Goal: Task Accomplishment & Management: Contribute content

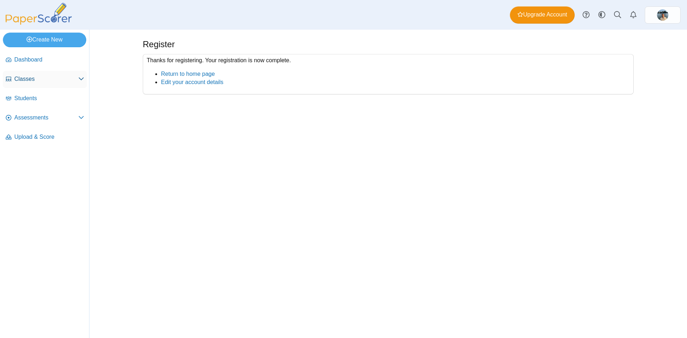
click at [41, 73] on link "Classes" at bounding box center [45, 79] width 84 height 17
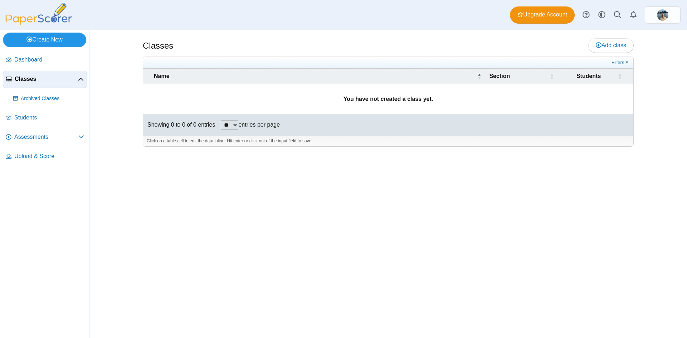
click at [54, 43] on link "Create New" at bounding box center [44, 40] width 83 height 14
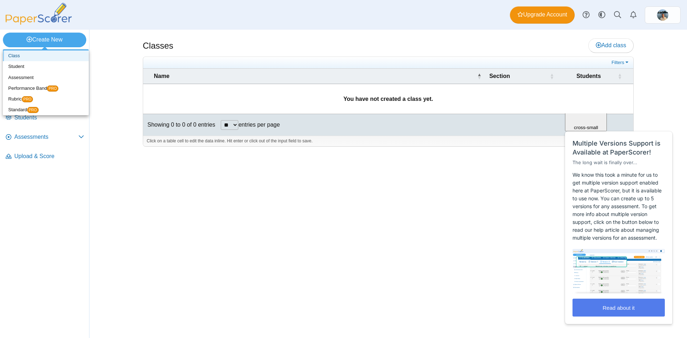
click at [54, 55] on link "Class" at bounding box center [46, 55] width 86 height 11
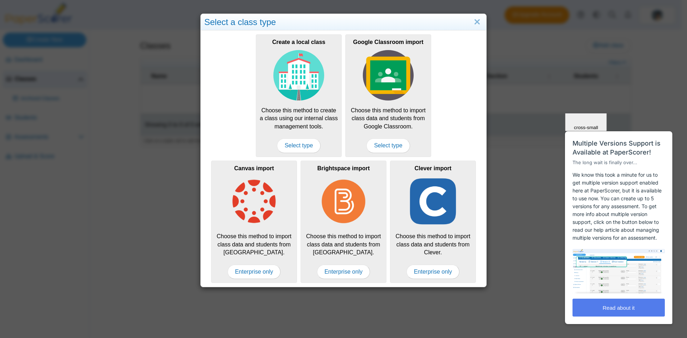
click at [592, 88] on span "Close" at bounding box center [586, 84] width 12 height 5
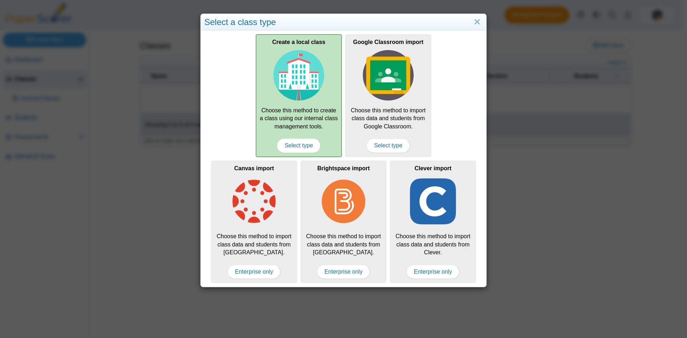
click at [318, 121] on div "Create a local class Choose this method to create a class using our internal cl…" at bounding box center [299, 95] width 86 height 122
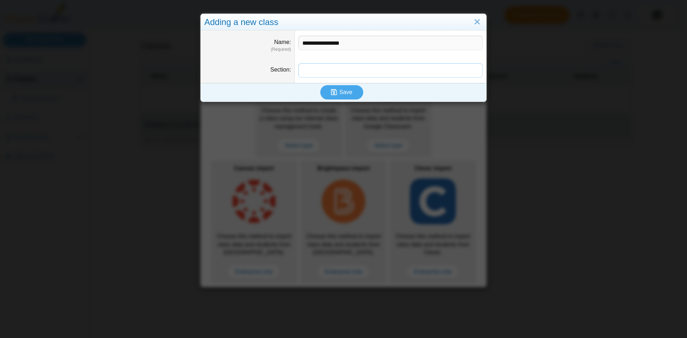
click at [330, 73] on input "Section" at bounding box center [390, 70] width 184 height 14
drag, startPoint x: 309, startPoint y: 43, endPoint x: 292, endPoint y: 41, distance: 17.6
click at [295, 41] on dd "**********" at bounding box center [390, 43] width 191 height 27
type input "**********"
click at [316, 69] on input "Section" at bounding box center [390, 70] width 184 height 14
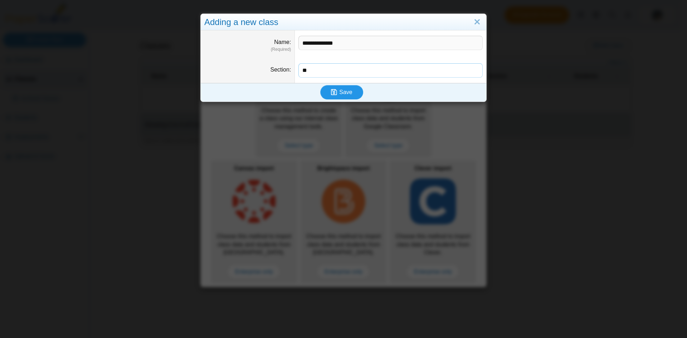
type input "**"
click at [327, 93] on button "Save" at bounding box center [341, 92] width 43 height 14
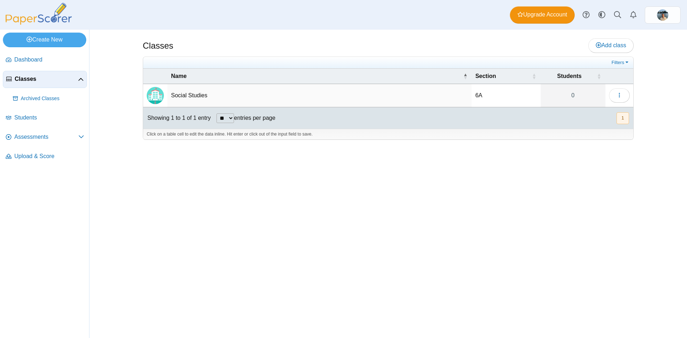
click at [248, 89] on td "Social Studies" at bounding box center [319, 95] width 304 height 23
click at [247, 97] on input "**********" at bounding box center [319, 95] width 297 height 14
click at [149, 100] on img "Locally created class" at bounding box center [155, 95] width 17 height 17
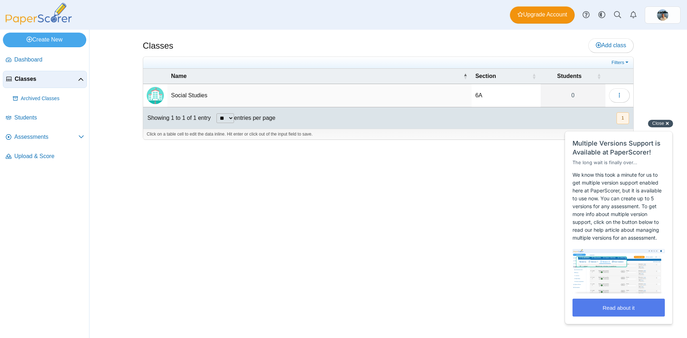
click at [661, 127] on div "Close cross-small" at bounding box center [660, 124] width 25 height 8
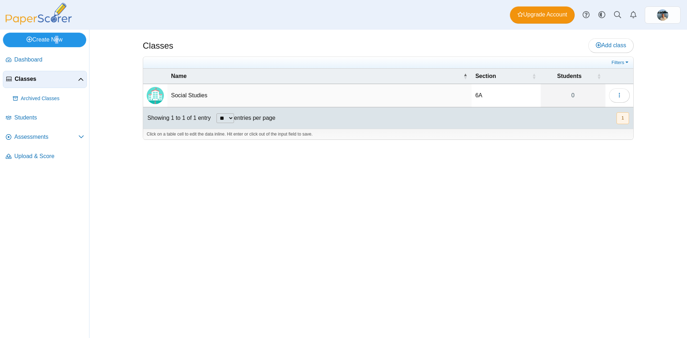
click at [54, 40] on link "Create New" at bounding box center [44, 40] width 83 height 14
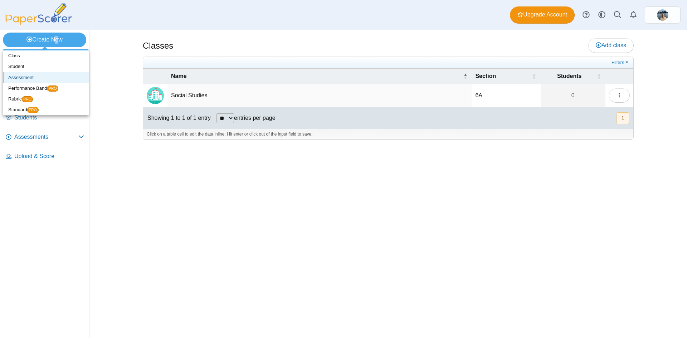
click at [48, 75] on link "Assessment" at bounding box center [46, 77] width 86 height 11
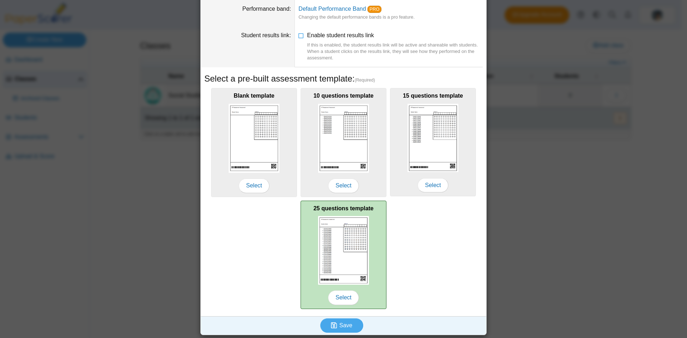
click at [344, 276] on img at bounding box center [343, 250] width 51 height 69
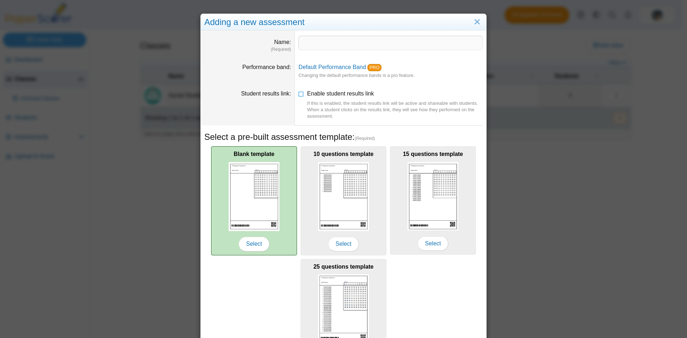
click at [280, 187] on div "Blank template Select" at bounding box center [254, 200] width 86 height 109
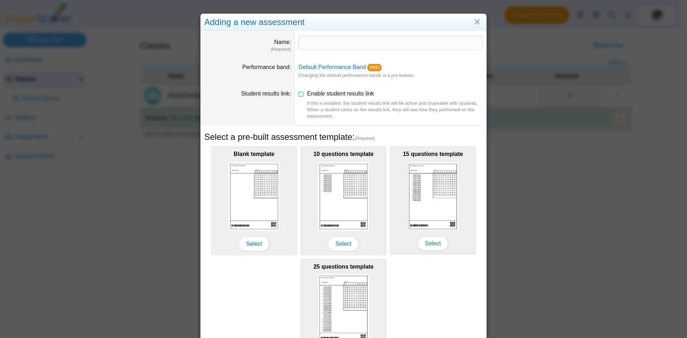
click at [322, 51] on dd at bounding box center [390, 43] width 191 height 27
click at [321, 47] on input "Name" at bounding box center [390, 43] width 184 height 14
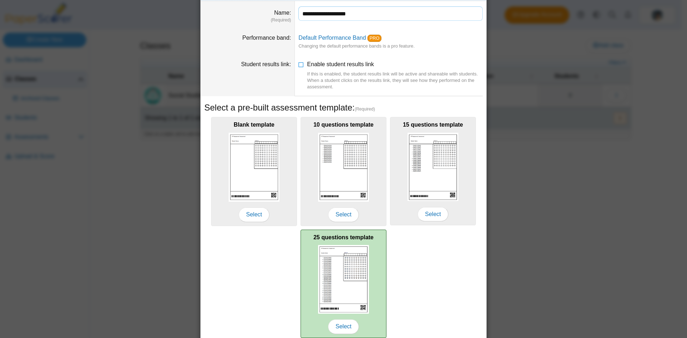
scroll to position [58, 0]
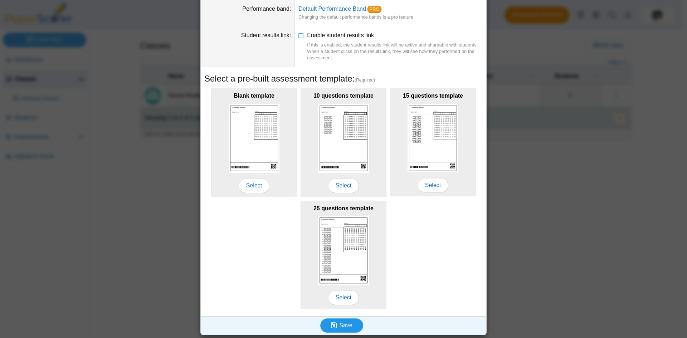
type input "**********"
click at [332, 326] on use "submit" at bounding box center [334, 325] width 6 height 6
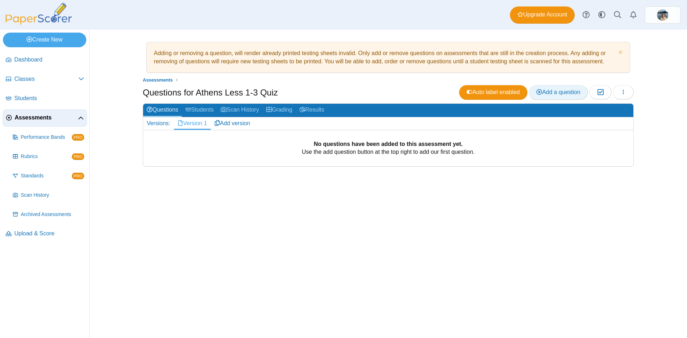
click at [556, 93] on span "Add a question" at bounding box center [558, 92] width 44 height 6
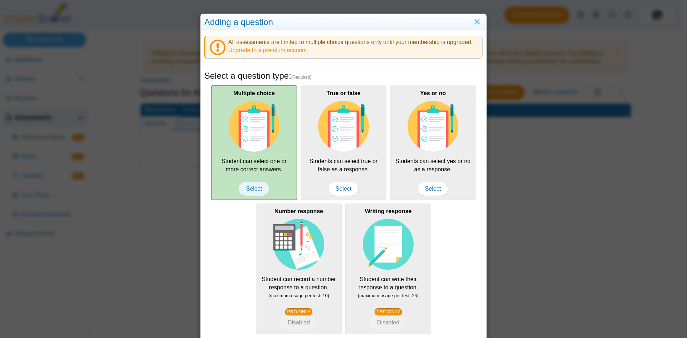
click at [255, 188] on span "Select" at bounding box center [254, 189] width 31 height 14
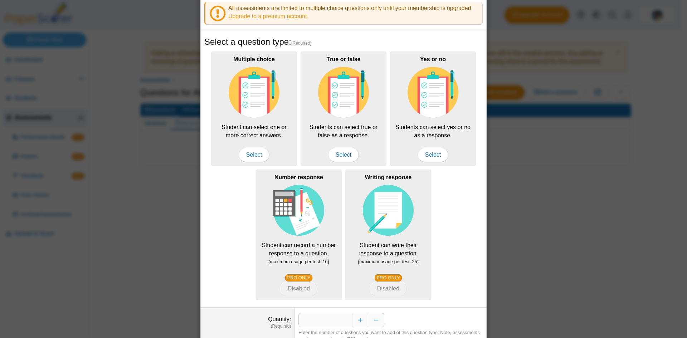
scroll to position [66, 0]
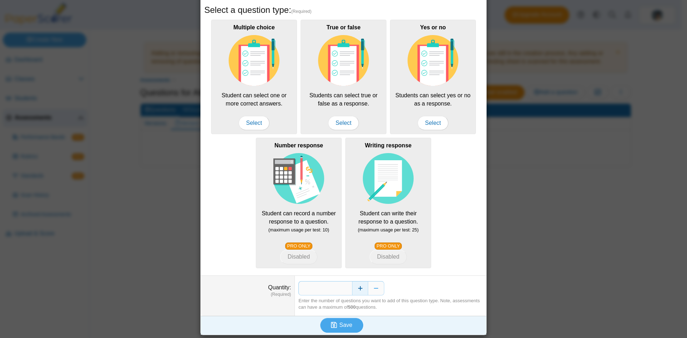
click at [354, 290] on button "Increase" at bounding box center [360, 288] width 16 height 14
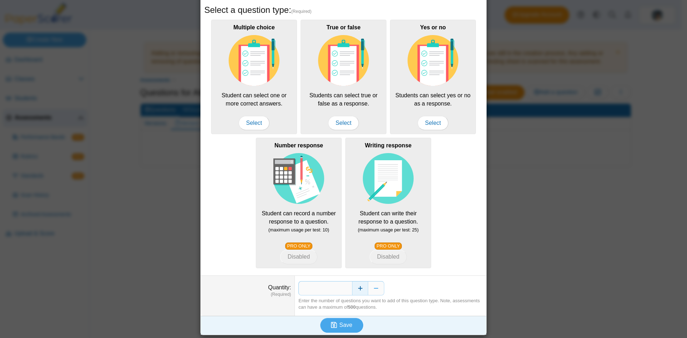
click at [354, 290] on button "Increase" at bounding box center [360, 288] width 16 height 14
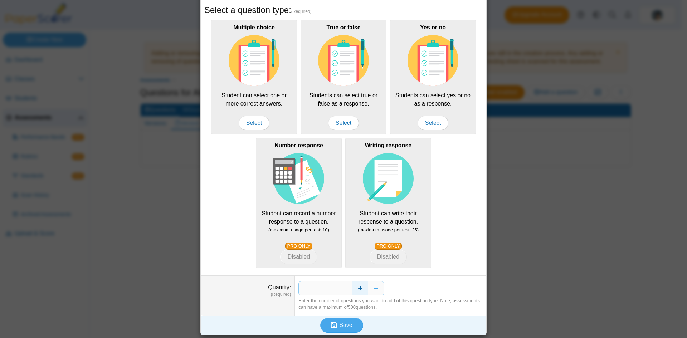
click at [354, 290] on button "Increase" at bounding box center [360, 288] width 16 height 14
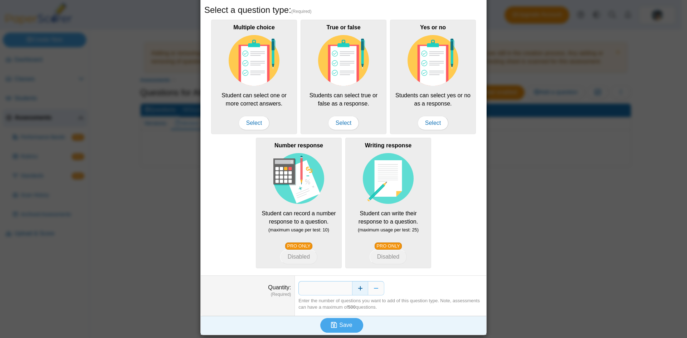
click at [354, 290] on button "Increase" at bounding box center [360, 288] width 16 height 14
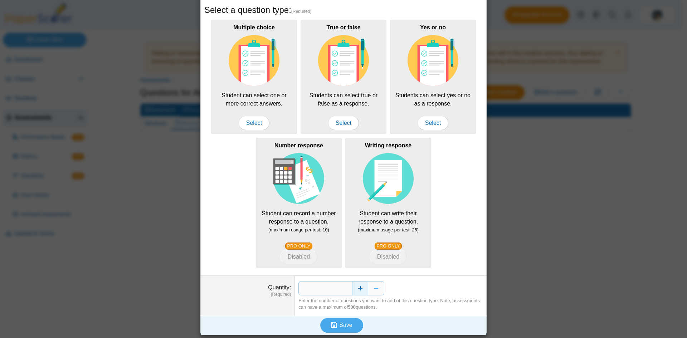
click at [354, 290] on button "Increase" at bounding box center [360, 288] width 16 height 14
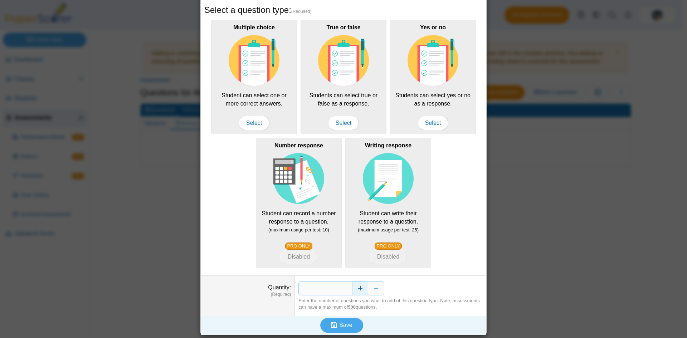
click at [354, 290] on button "Increase" at bounding box center [360, 288] width 16 height 14
click at [344, 324] on span "Save" at bounding box center [345, 325] width 13 height 6
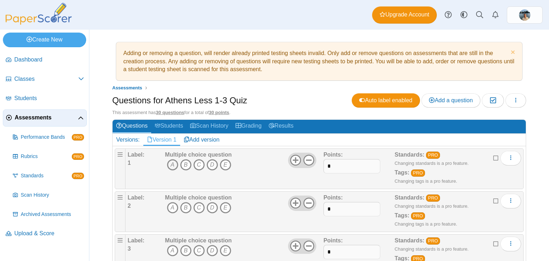
click at [173, 163] on icon "A" at bounding box center [172, 164] width 11 height 11
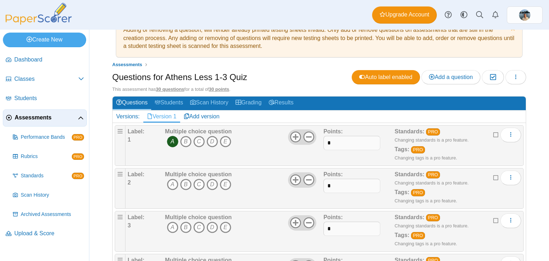
scroll to position [72, 0]
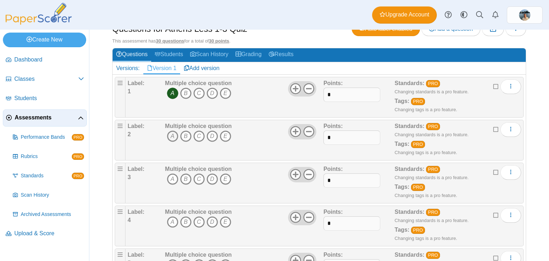
click at [171, 138] on icon "A" at bounding box center [172, 136] width 11 height 11
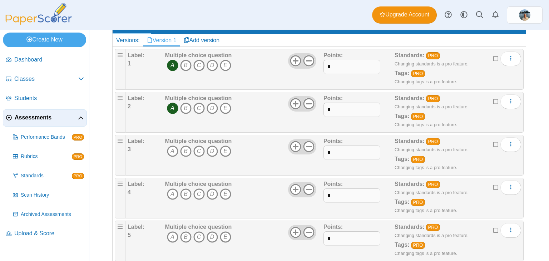
scroll to position [107, 0]
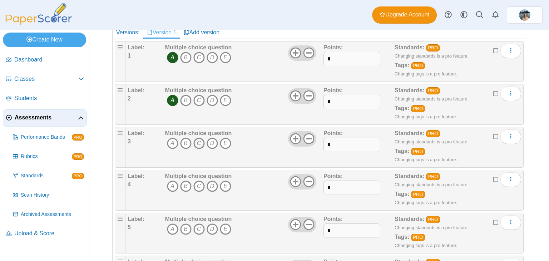
click at [201, 141] on icon "C" at bounding box center [198, 143] width 11 height 11
click at [208, 189] on icon "D" at bounding box center [212, 186] width 11 height 11
click at [197, 226] on icon "C" at bounding box center [198, 229] width 11 height 11
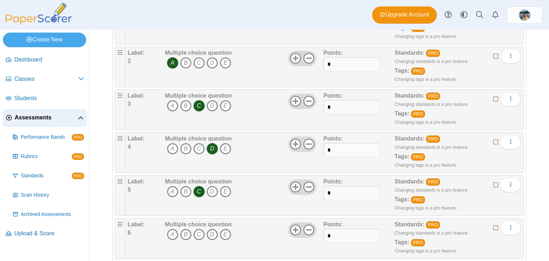
scroll to position [286, 0]
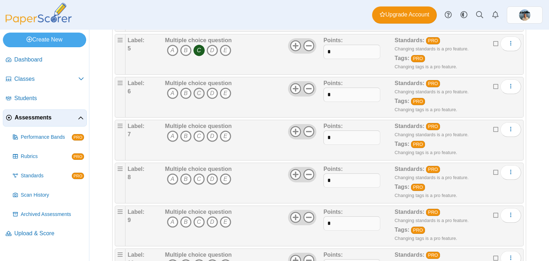
click at [198, 91] on icon "C" at bounding box center [198, 93] width 11 height 11
click at [170, 134] on icon "A" at bounding box center [172, 136] width 11 height 11
click at [197, 176] on icon "C" at bounding box center [198, 178] width 11 height 11
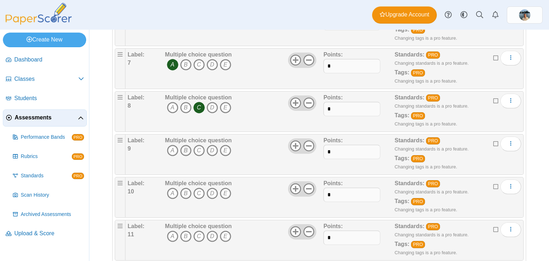
click at [187, 149] on icon "B" at bounding box center [185, 150] width 11 height 11
click at [186, 193] on icon "B" at bounding box center [185, 193] width 11 height 11
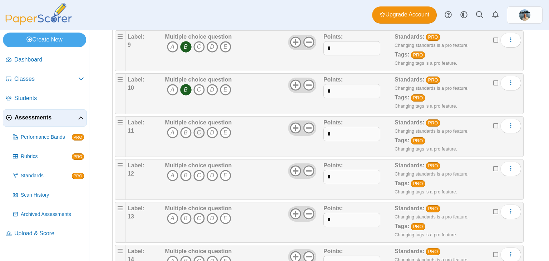
scroll to position [465, 0]
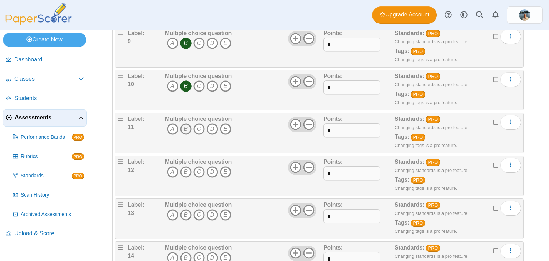
click at [187, 129] on icon "B" at bounding box center [185, 128] width 11 height 11
click at [170, 127] on icon "A" at bounding box center [172, 128] width 11 height 11
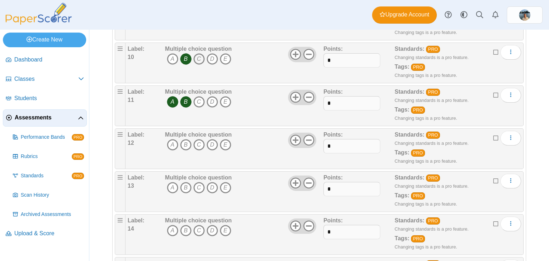
scroll to position [501, 0]
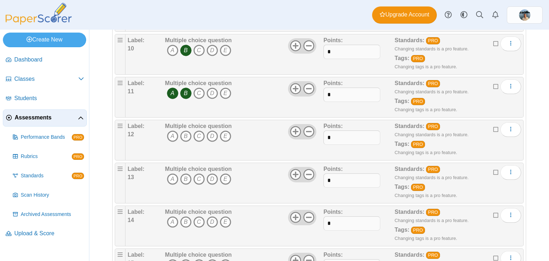
click at [185, 90] on icon "B" at bounding box center [185, 93] width 11 height 11
click at [185, 135] on icon "B" at bounding box center [185, 136] width 11 height 11
click at [172, 174] on icon "A" at bounding box center [172, 178] width 11 height 11
click at [186, 221] on icon "B" at bounding box center [185, 221] width 11 height 11
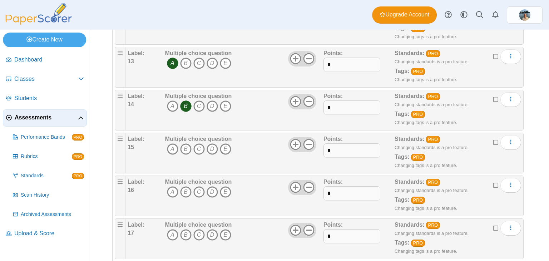
scroll to position [644, 0]
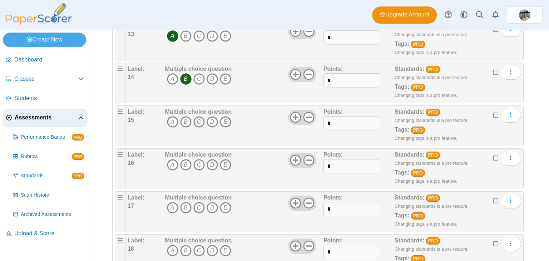
click at [196, 118] on icon "C" at bounding box center [198, 121] width 11 height 11
click at [182, 162] on icon "B" at bounding box center [185, 164] width 11 height 11
click at [209, 205] on icon "D" at bounding box center [212, 207] width 11 height 11
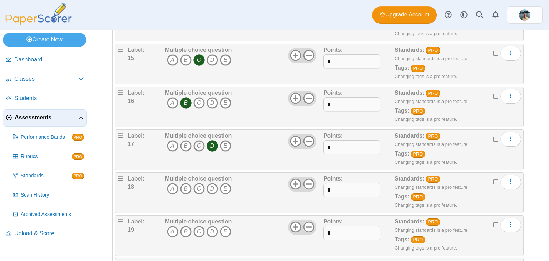
scroll to position [823, 0]
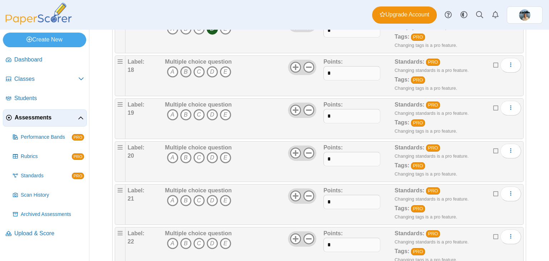
click at [186, 71] on icon "B" at bounding box center [185, 71] width 11 height 11
click at [173, 109] on icon "A" at bounding box center [172, 114] width 11 height 11
click at [199, 153] on icon "C" at bounding box center [198, 157] width 11 height 11
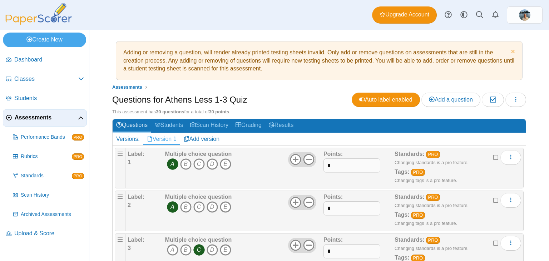
scroll to position [0, 0]
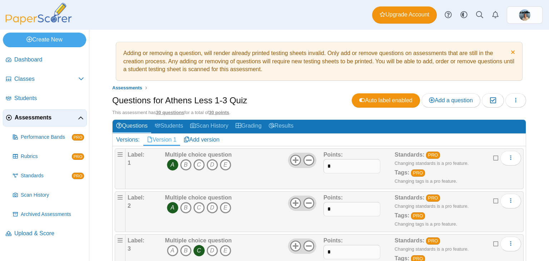
click at [509, 54] on link "Dismiss notice" at bounding box center [512, 53] width 6 height 8
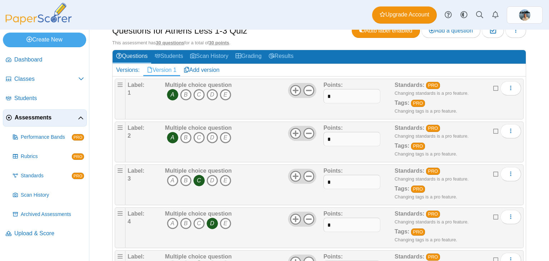
scroll to position [36, 0]
